Goal: Task Accomplishment & Management: Use online tool/utility

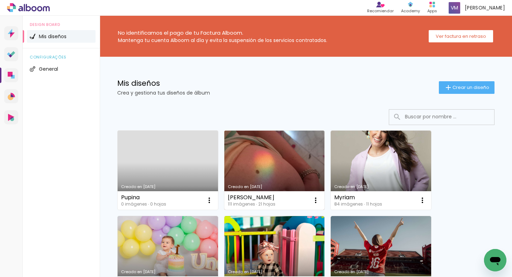
click at [242, 157] on link "Creado en [DATE]" at bounding box center [274, 169] width 100 height 79
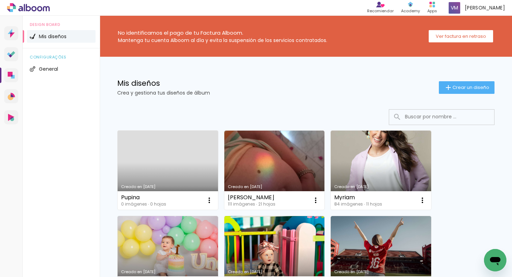
click at [269, 158] on link "Creado en [DATE]" at bounding box center [274, 169] width 100 height 79
click at [0, 0] on neon-animated-pages "Confirmar Cancelar" at bounding box center [0, 0] width 0 height 0
